Goal: Browse casually: Explore the website without a specific task or goal

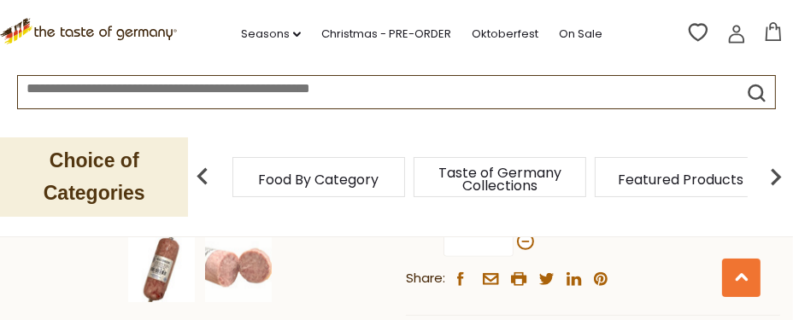
scroll to position [483, 0]
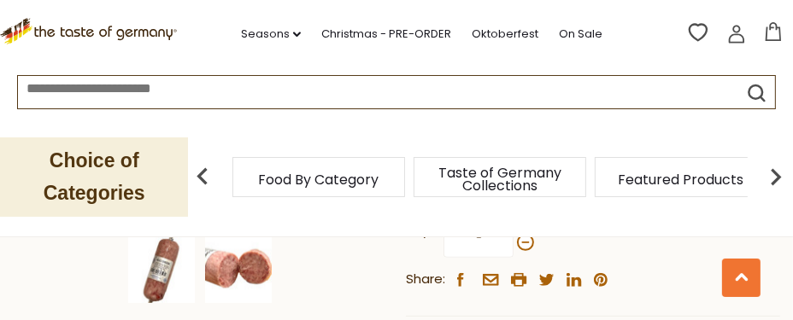
click at [213, 264] on img at bounding box center [238, 270] width 67 height 67
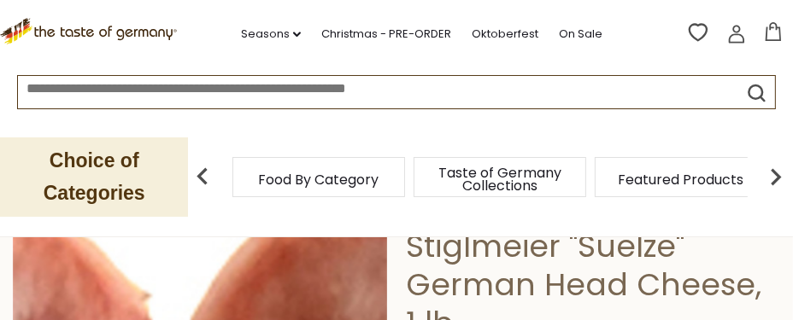
scroll to position [114, 0]
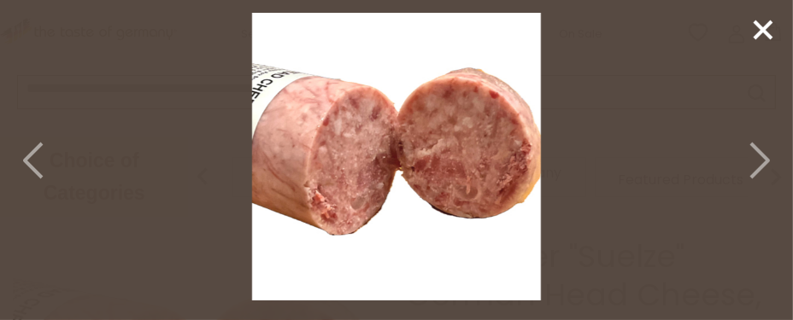
click at [758, 159] on icon at bounding box center [758, 160] width 38 height 51
click at [37, 162] on icon at bounding box center [35, 160] width 38 height 51
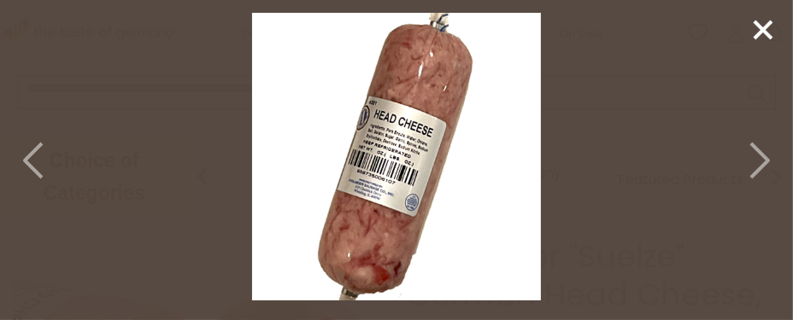
click at [37, 161] on icon at bounding box center [35, 160] width 38 height 51
click at [768, 32] on icon at bounding box center [763, 30] width 26 height 26
